Goal: Information Seeking & Learning: Learn about a topic

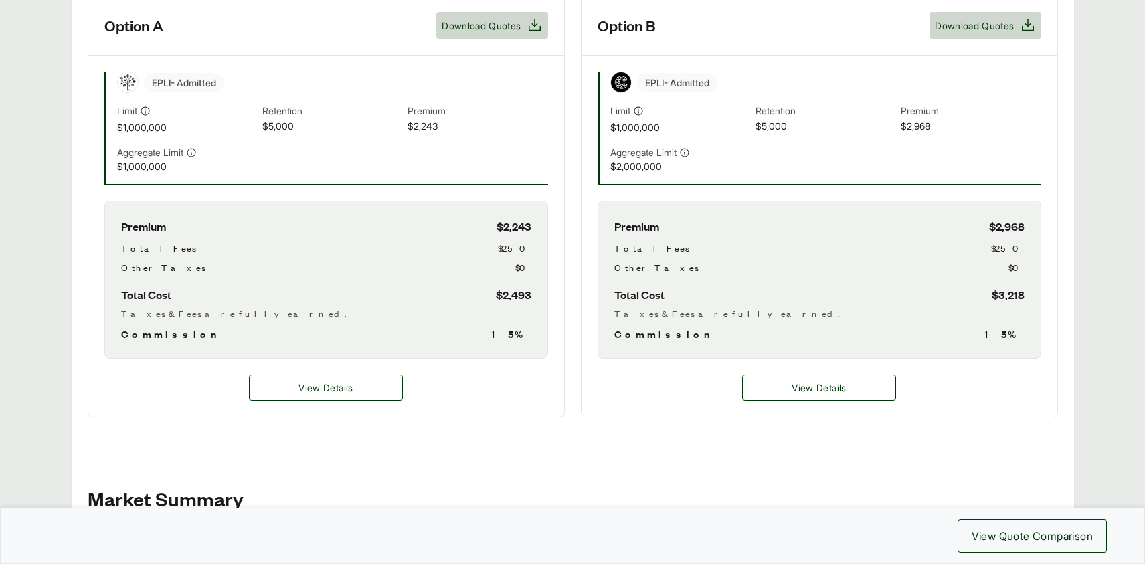
scroll to position [420, 0]
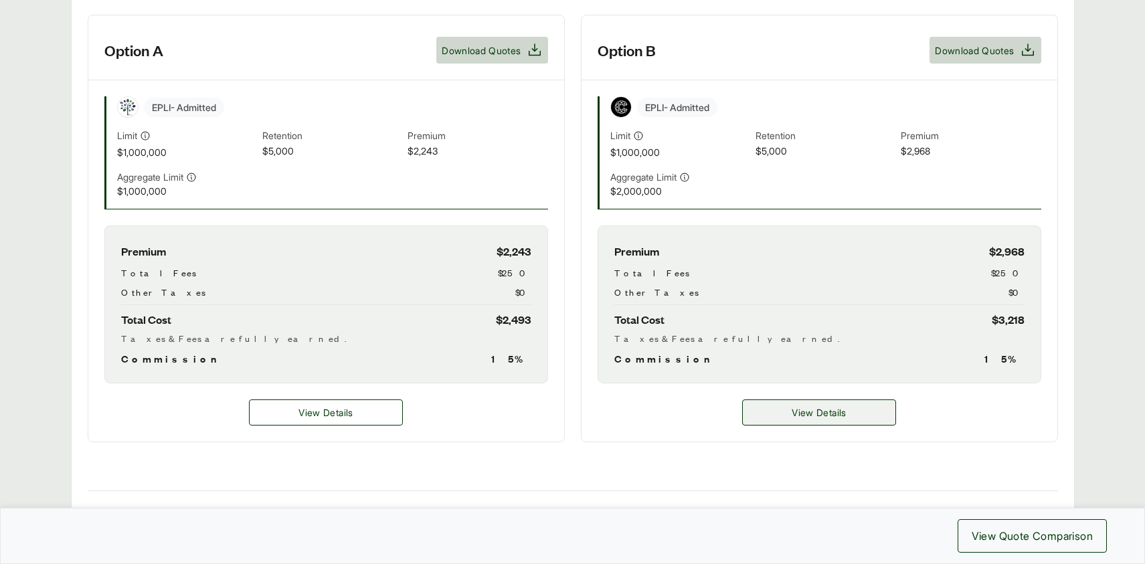
click at [802, 412] on span "View Details" at bounding box center [819, 413] width 54 height 14
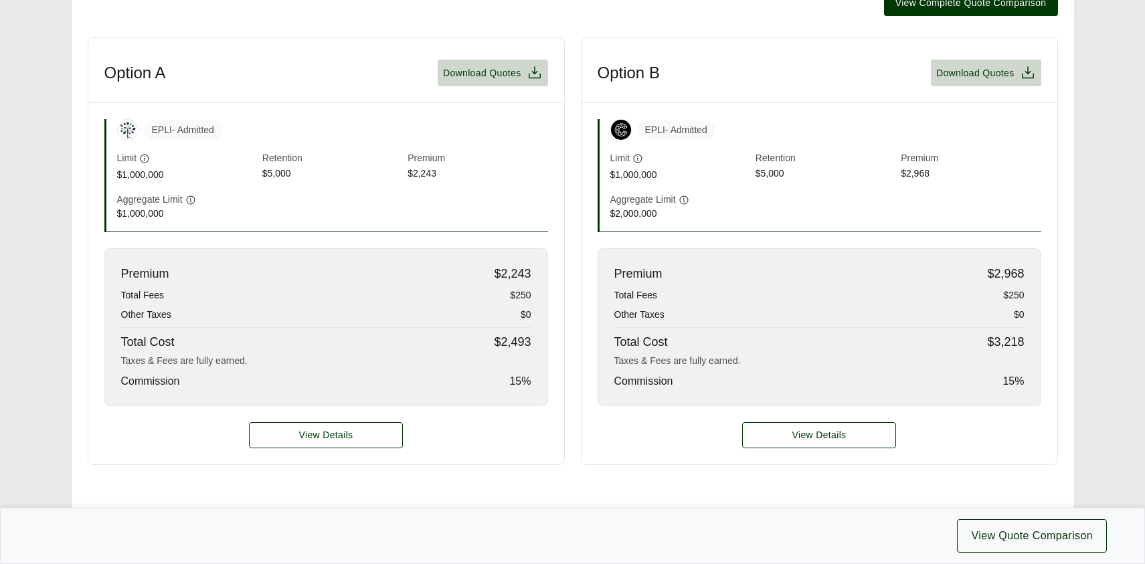
scroll to position [417, 0]
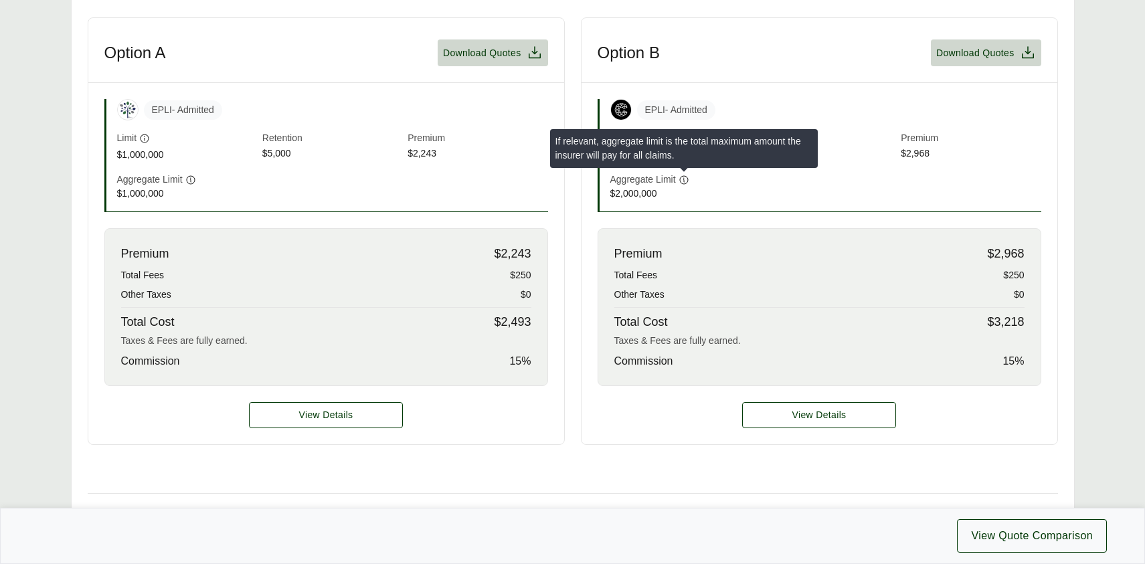
click at [683, 180] on icon at bounding box center [684, 180] width 11 height 11
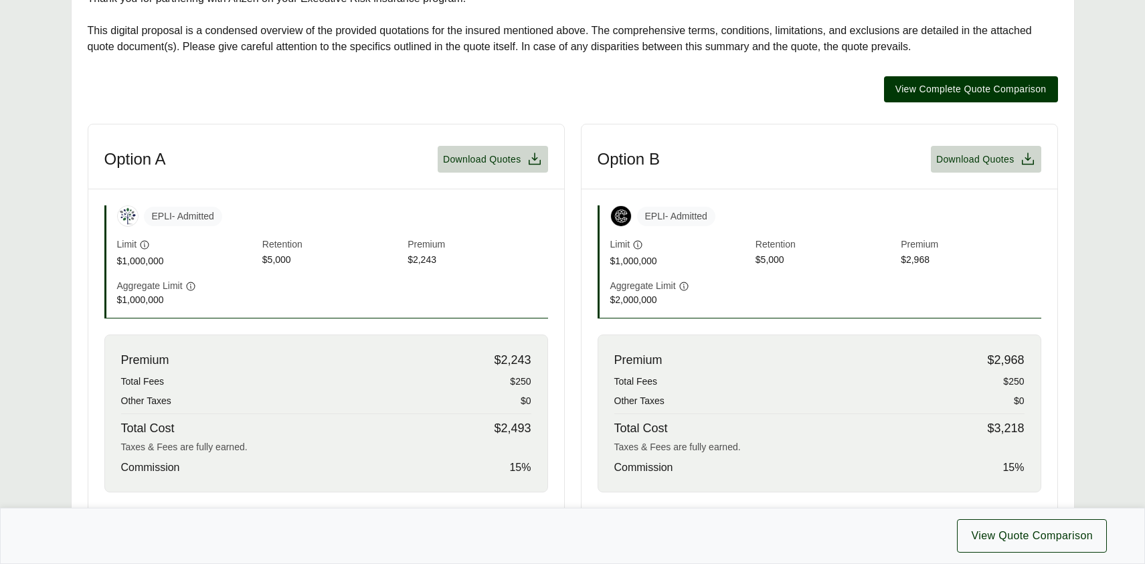
scroll to position [313, 0]
